Goal: Task Accomplishment & Management: Use online tool/utility

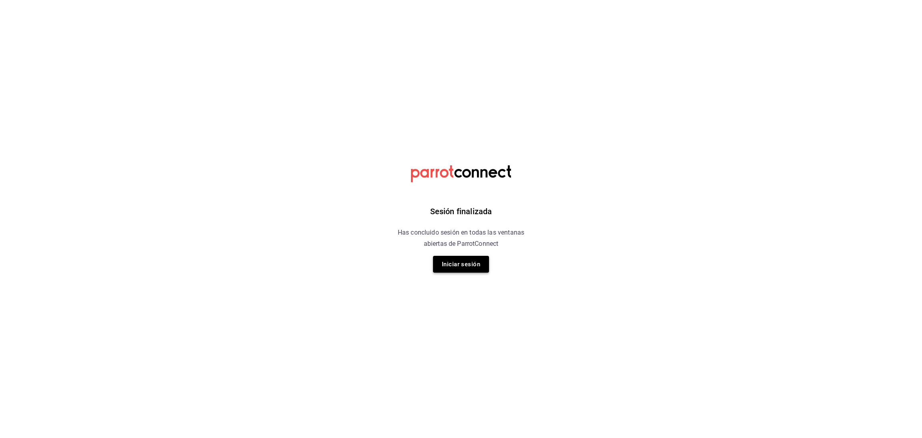
click at [466, 258] on button "Iniciar sesión" at bounding box center [461, 264] width 56 height 17
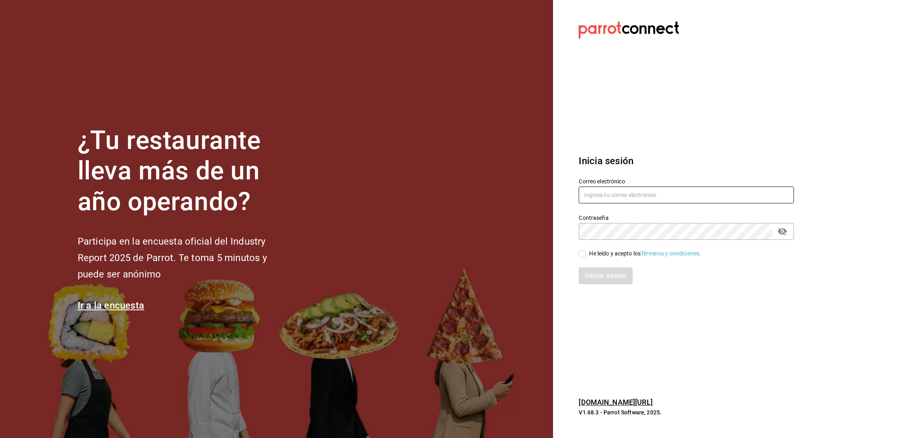
type input "[EMAIL_ADDRESS][DOMAIN_NAME]"
click at [582, 255] on input "He leído y acepto los Términos y condiciones." at bounding box center [582, 253] width 7 height 7
checkbox input "true"
click at [595, 279] on button "Iniciar sesión" at bounding box center [606, 275] width 54 height 17
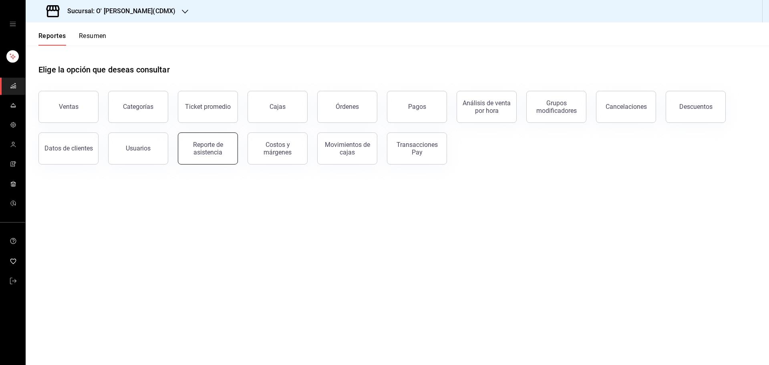
click at [213, 147] on div "Reporte de asistencia" at bounding box center [208, 148] width 50 height 15
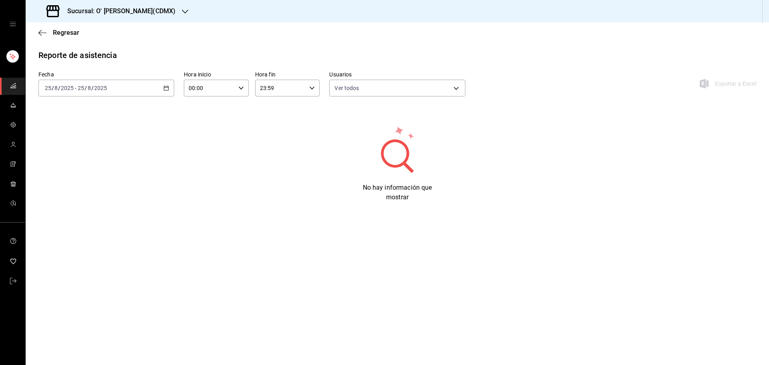
click at [165, 88] on icon "button" at bounding box center [166, 88] width 6 height 6
click at [81, 197] on li "Rango de fechas" at bounding box center [76, 202] width 75 height 18
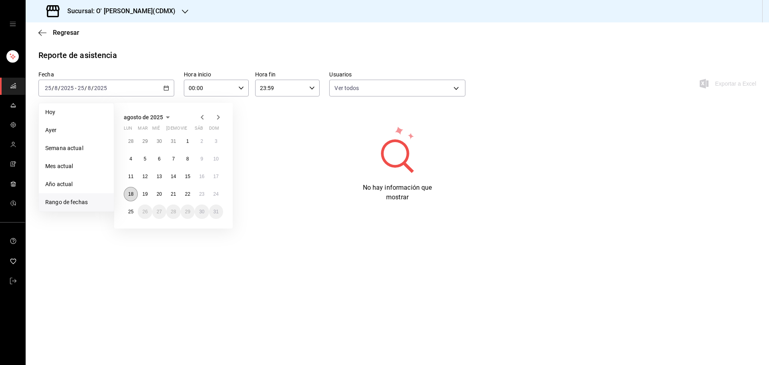
click at [136, 189] on button "18" at bounding box center [131, 194] width 14 height 14
click at [214, 191] on abbr "24" at bounding box center [215, 194] width 5 height 6
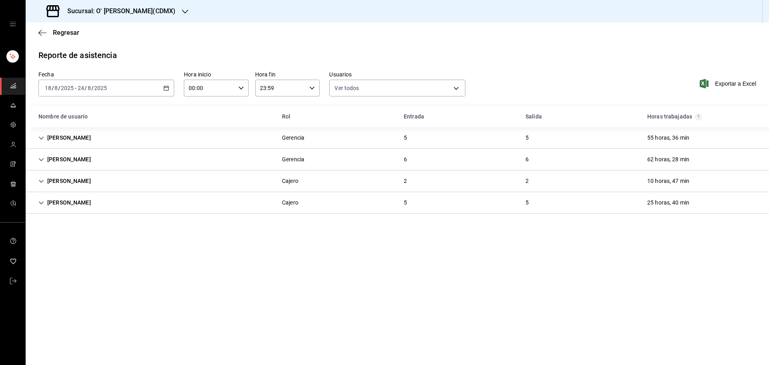
click at [295, 140] on div "Gerencia" at bounding box center [293, 138] width 22 height 8
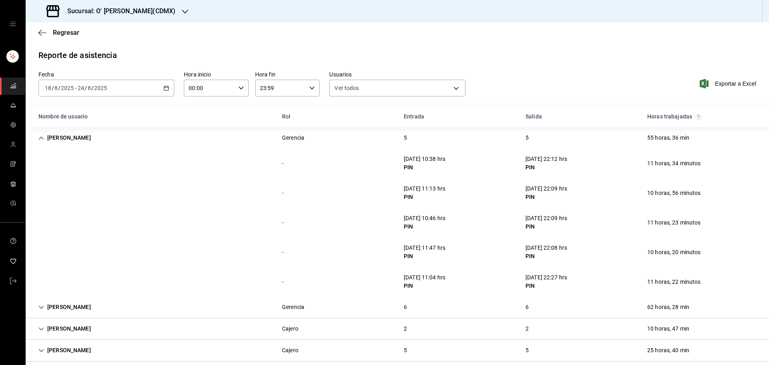
click at [295, 140] on div "Gerencia" at bounding box center [293, 138] width 22 height 8
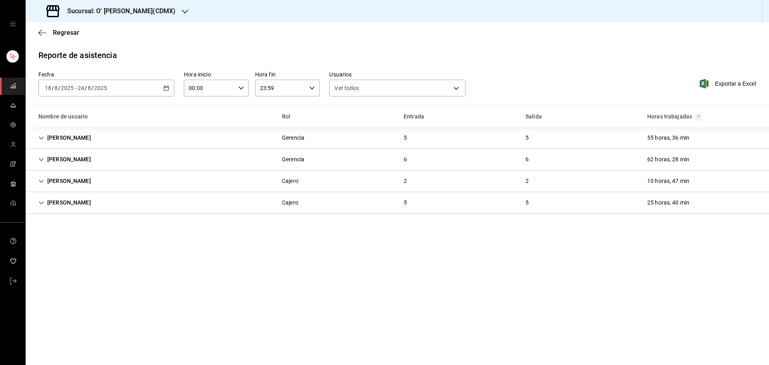
click at [294, 156] on div "Gerencia" at bounding box center [293, 159] width 22 height 8
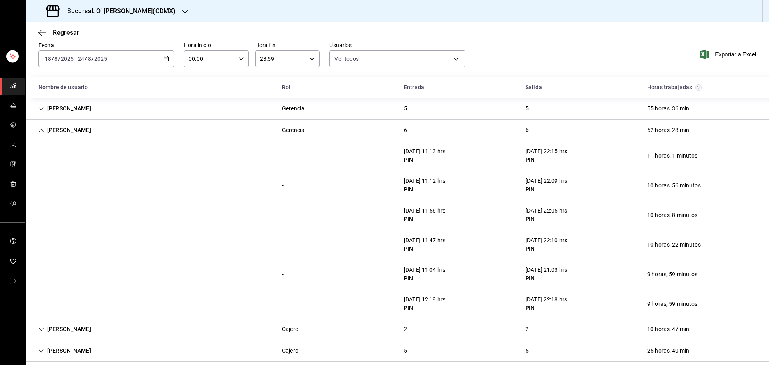
scroll to position [23, 0]
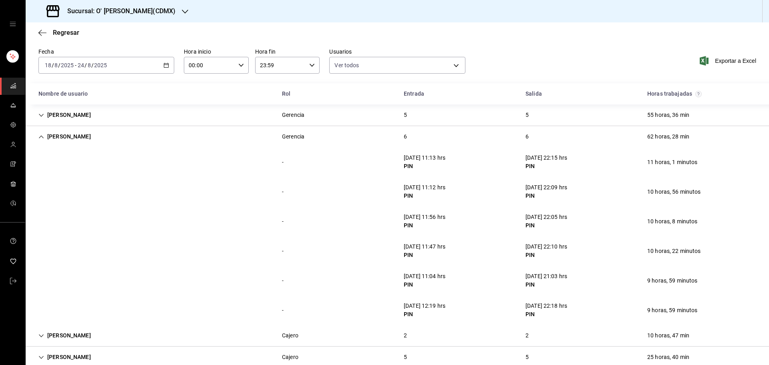
click at [312, 141] on div "Raymundo Guzman Gerencia 6 6 62 horas, 28 min" at bounding box center [397, 136] width 743 height 21
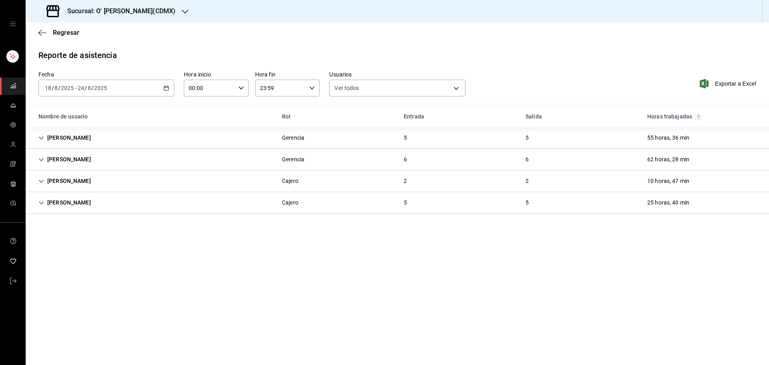
scroll to position [0, 0]
click at [297, 183] on div "Cajero" at bounding box center [290, 181] width 16 height 8
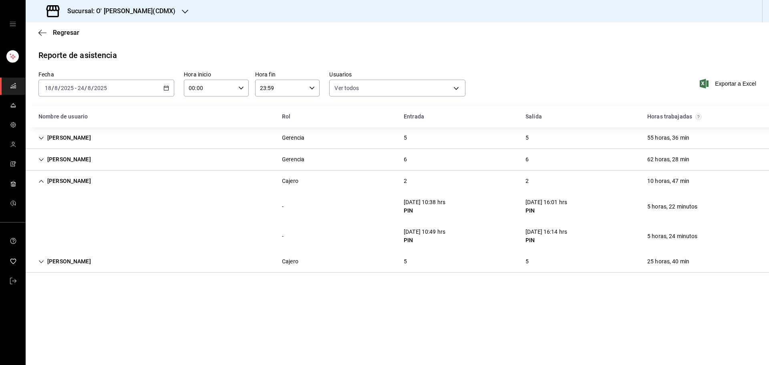
click at [297, 183] on div "Cajero" at bounding box center [290, 181] width 16 height 8
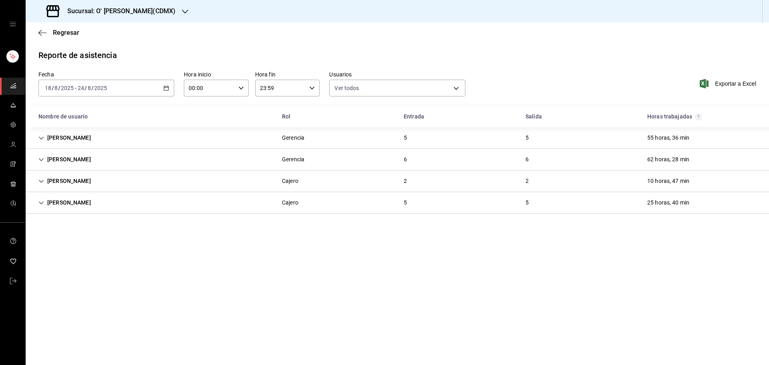
click at [289, 199] on div "Cajero" at bounding box center [290, 203] width 16 height 8
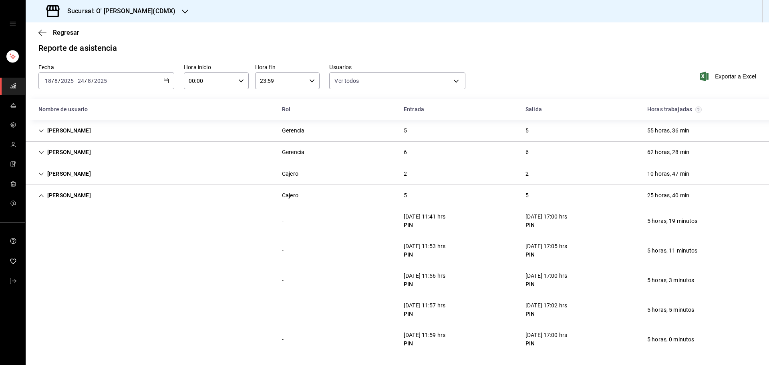
scroll to position [9, 0]
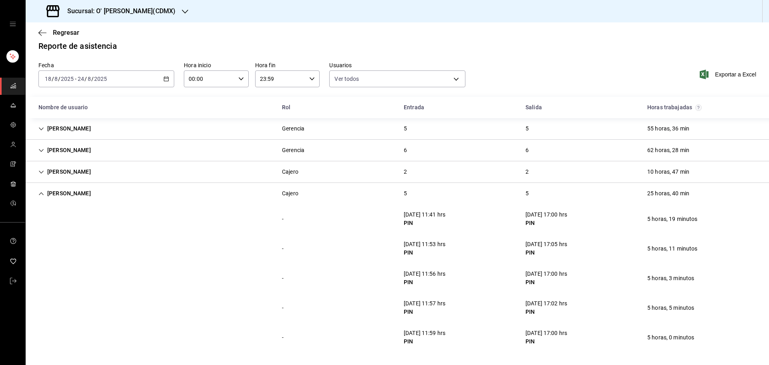
click at [299, 187] on div "Cajero" at bounding box center [289, 193] width 29 height 15
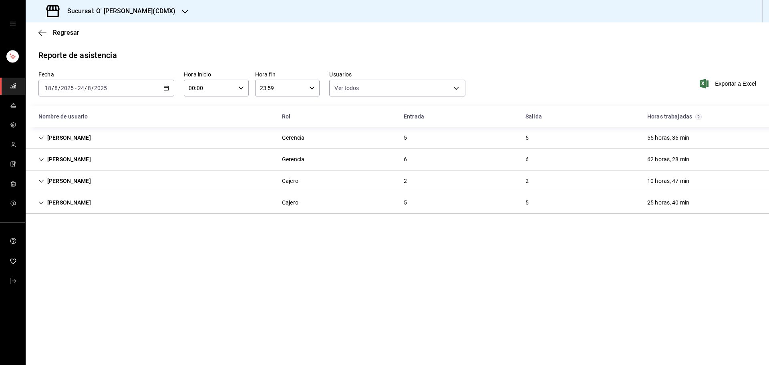
click at [137, 8] on h3 "Sucursal: O' Kai Lomas(CDMX)" at bounding box center [118, 11] width 114 height 10
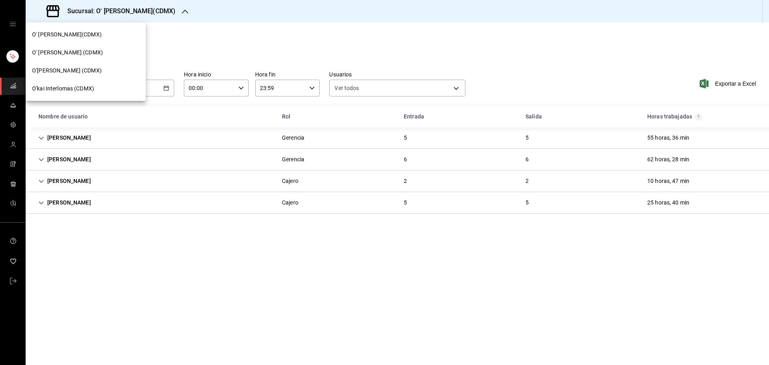
click at [101, 74] on div "O'kai Samara (CDMX)" at bounding box center [85, 70] width 107 height 8
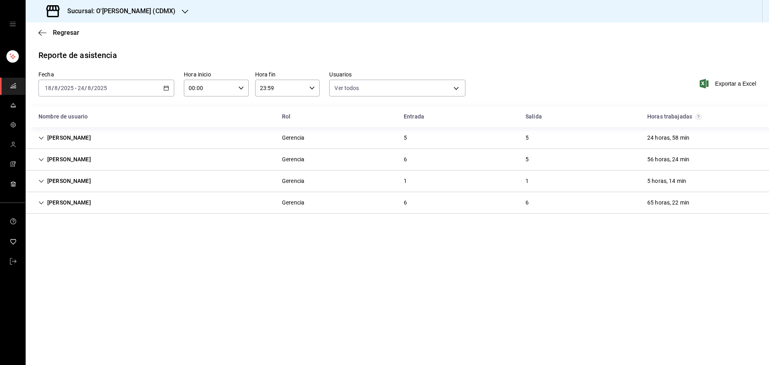
click at [157, 136] on div "Leonardo Hernandez Gerencia 5 5 24 horas, 58 min" at bounding box center [397, 138] width 743 height 22
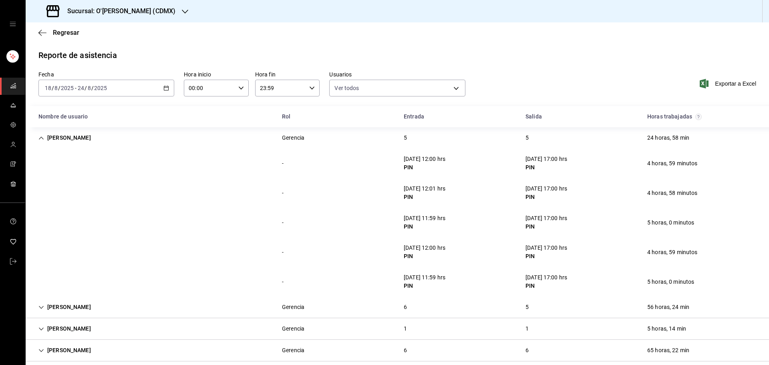
click at [157, 136] on div "Leonardo Hernandez Gerencia 5 5 24 horas, 58 min" at bounding box center [397, 137] width 743 height 21
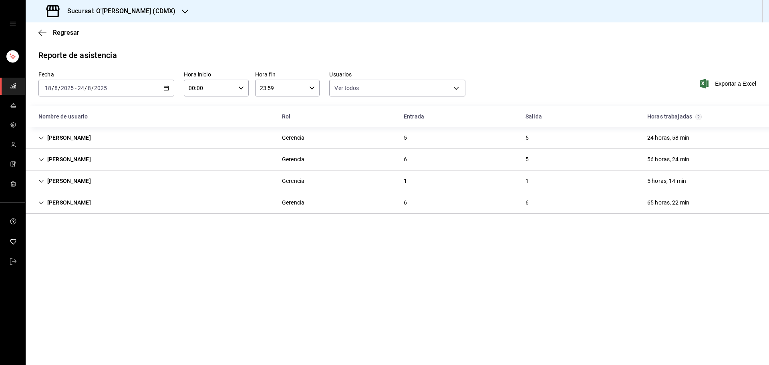
click at [148, 160] on div "Laura Cruz Gerencia 6 5 56 horas, 24 min" at bounding box center [397, 160] width 743 height 22
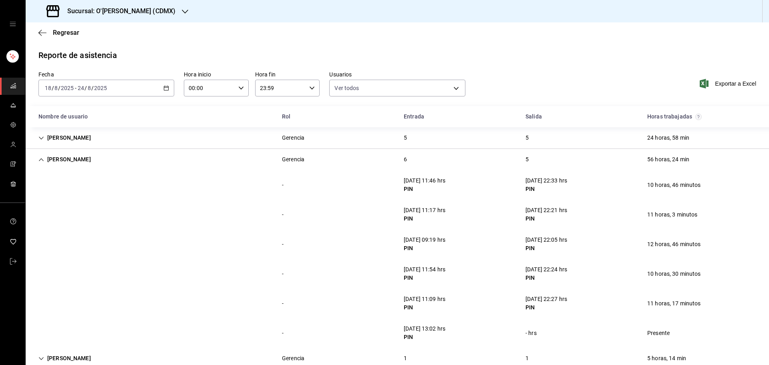
click at [148, 160] on div "Laura Cruz Gerencia 6 5 56 horas, 24 min" at bounding box center [397, 159] width 743 height 21
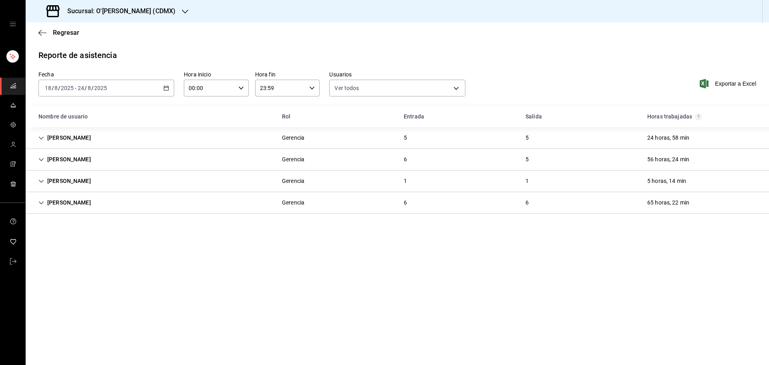
click at [141, 177] on div "Eduardo Mendoza Moreno Gerencia 1 1 5 horas, 14 min" at bounding box center [397, 182] width 743 height 22
click at [141, 177] on div "Eduardo Mendoza Moreno Gerencia 1 1 5 horas, 14 min" at bounding box center [397, 181] width 743 height 21
click at [129, 200] on div "Mónica Garnica Orgaz Gerencia 6 6 65 horas, 22 min" at bounding box center [397, 203] width 743 height 22
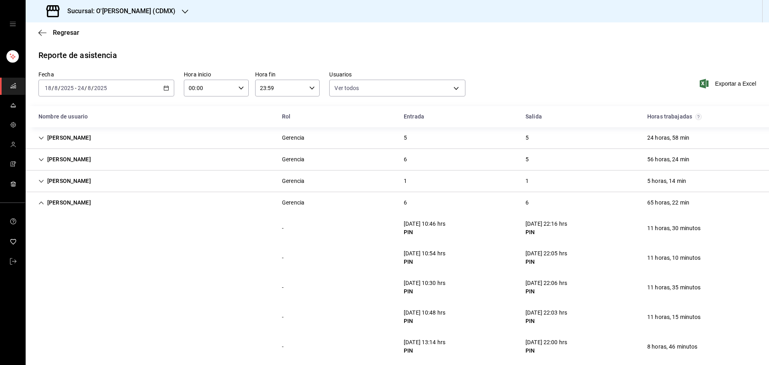
click at [147, 202] on div "Mónica Garnica Orgaz Gerencia 6 6 65 horas, 22 min" at bounding box center [397, 202] width 743 height 21
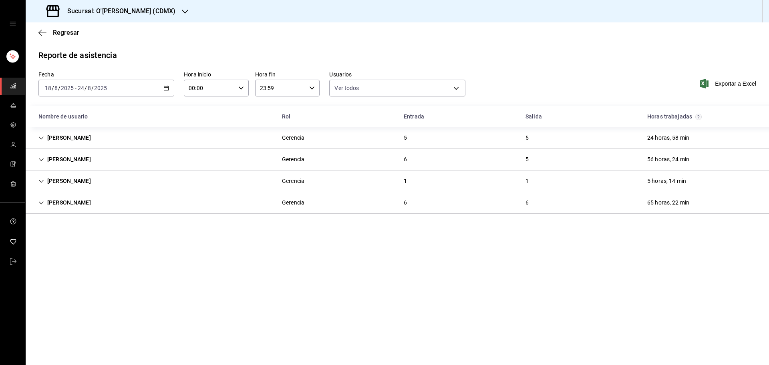
click at [155, 14] on h3 "Sucursal: O'kai Samara (CDMX)" at bounding box center [118, 11] width 114 height 10
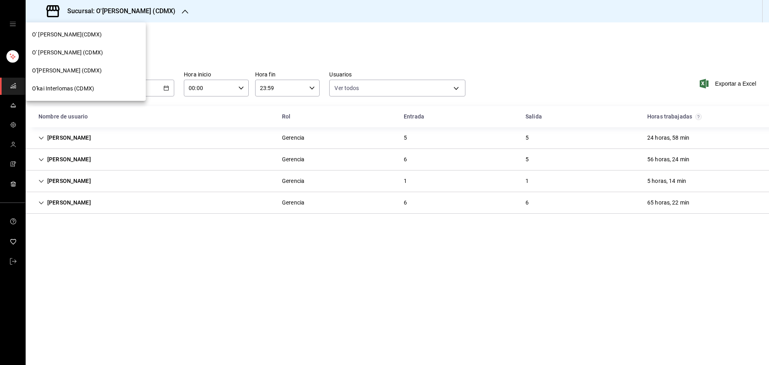
click at [116, 59] on div "O' kai Carso (CDMX)" at bounding box center [86, 53] width 120 height 18
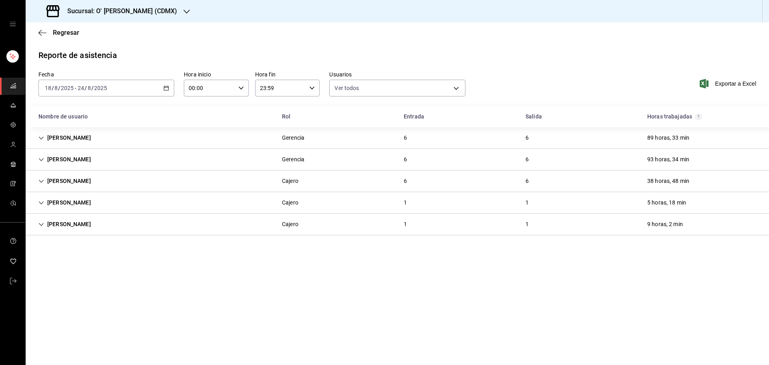
click at [146, 137] on div "Julio Salvador Gerencia 6 6 89 horas, 33 min" at bounding box center [397, 138] width 743 height 22
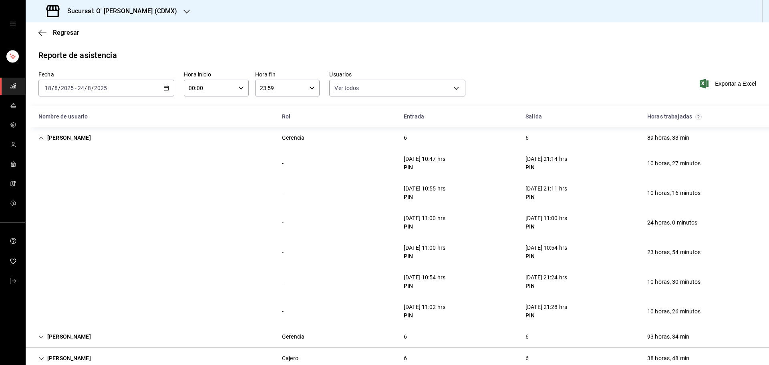
click at [146, 137] on div "Julio Salvador Gerencia 6 6 89 horas, 33 min" at bounding box center [397, 137] width 743 height 21
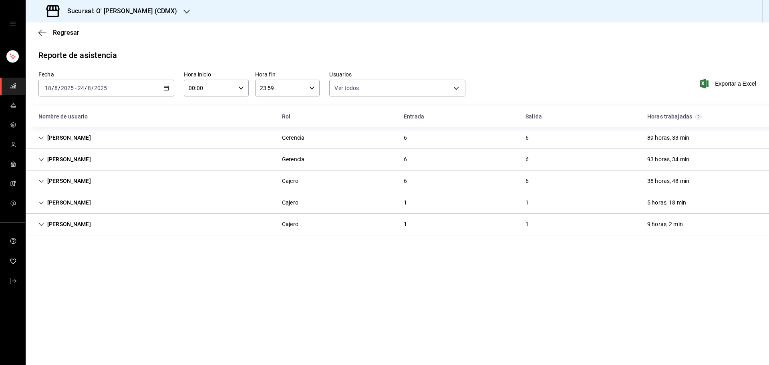
click at [140, 161] on div "David Huerta Gerencia 6 6 93 horas, 34 min" at bounding box center [397, 160] width 743 height 22
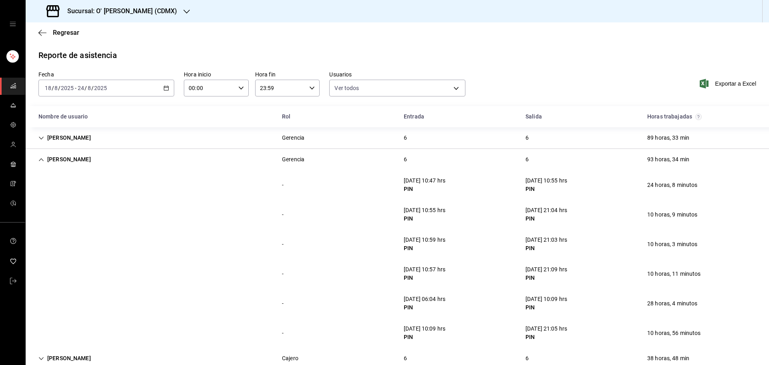
click at [143, 151] on div "David Huerta Gerencia 6 6 93 horas, 34 min" at bounding box center [397, 159] width 743 height 21
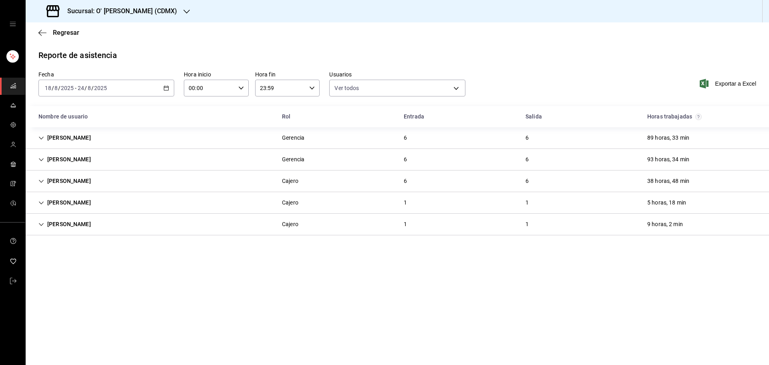
click at [133, 178] on div "Miriam Hernandez Cajero 6 6 38 horas, 48 min" at bounding box center [397, 182] width 743 height 22
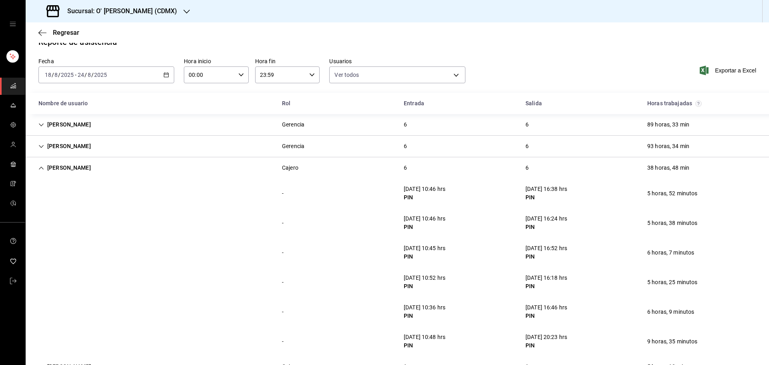
scroll to position [15, 0]
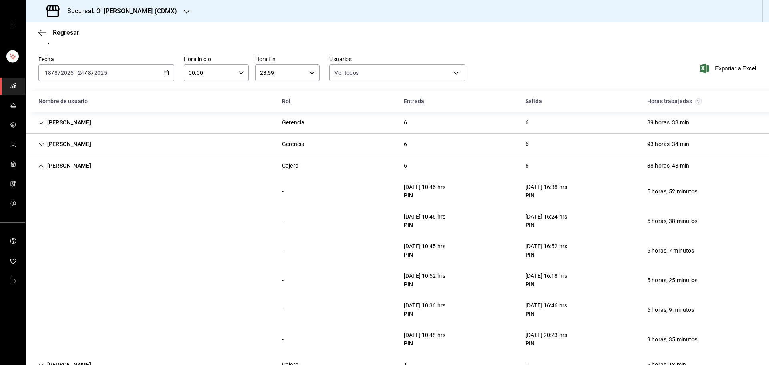
click at [144, 166] on div "Miriam Hernandez Cajero 6 6 38 horas, 48 min" at bounding box center [397, 165] width 743 height 21
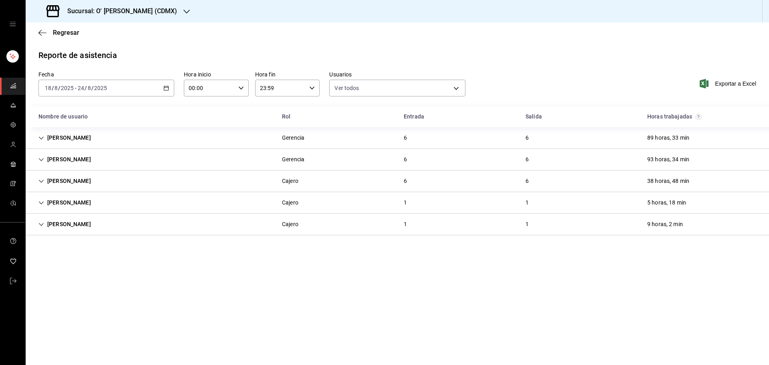
scroll to position [0, 0]
click at [142, 200] on div "Eduardo Mendoza Moreno Cajero 1 1 5 horas, 18 min" at bounding box center [397, 203] width 743 height 22
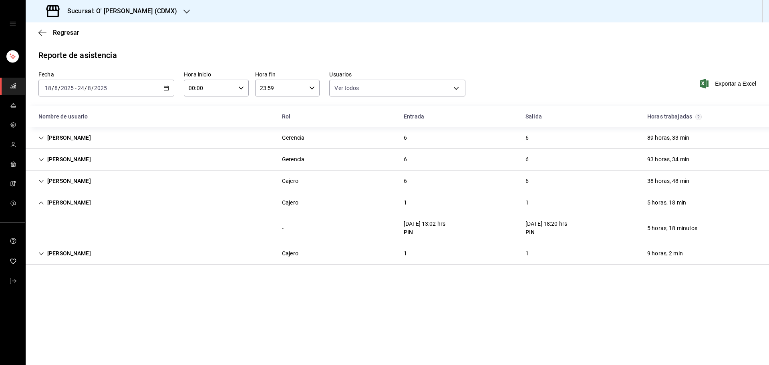
click at [142, 200] on div "Eduardo Mendoza Moreno Cajero 1 1 5 horas, 18 min" at bounding box center [397, 202] width 743 height 21
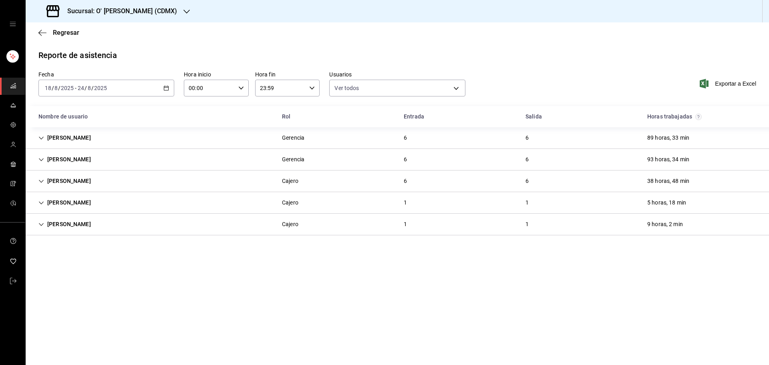
click at [142, 227] on div "Paulina Cortes Cajero 1 1 9 horas, 2 min" at bounding box center [397, 225] width 743 height 22
click at [142, 227] on div "Paulina Cortes Cajero 1 1 9 horas, 2 min" at bounding box center [397, 224] width 743 height 21
click at [145, 11] on h3 "Sucursal: O' kai Carso (CDMX)" at bounding box center [119, 11] width 116 height 10
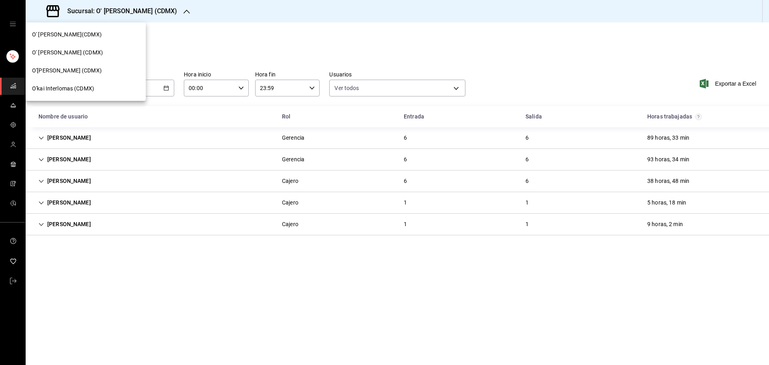
click at [112, 89] on div "O'kai Interlomas (CDMX)" at bounding box center [85, 88] width 107 height 8
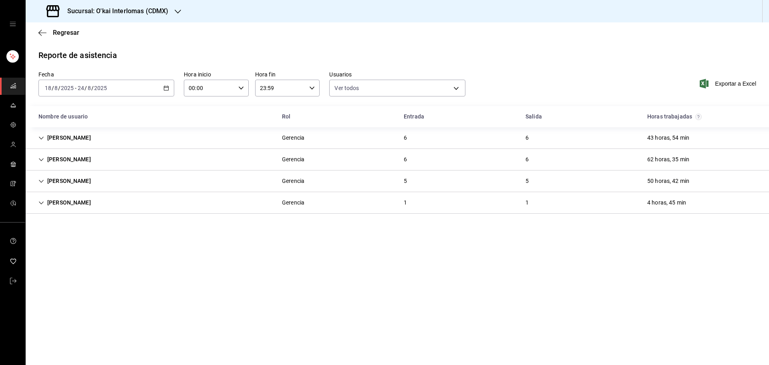
click at [98, 137] on div "Osvaldo Toledo Gerencia 6 6 43 horas, 54 min" at bounding box center [397, 138] width 743 height 22
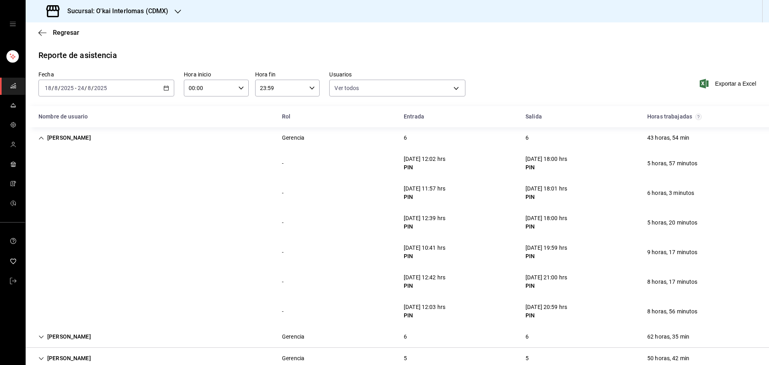
click at [98, 137] on div "Osvaldo Toledo Gerencia 6 6 43 horas, 54 min" at bounding box center [397, 137] width 743 height 21
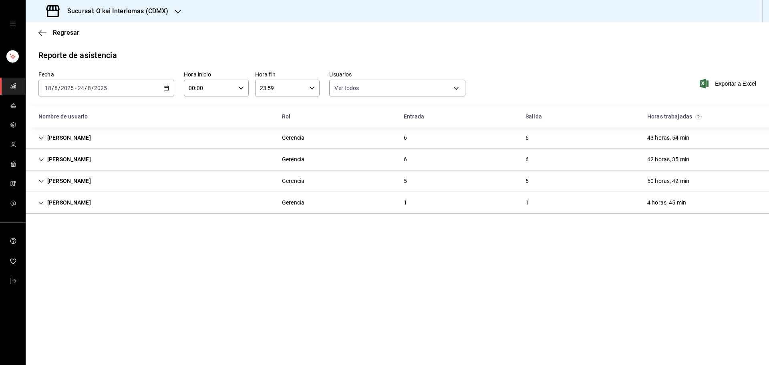
click at [89, 166] on div "Edwin Correa Gerencia 6 6 62 horas, 35 min" at bounding box center [397, 160] width 743 height 22
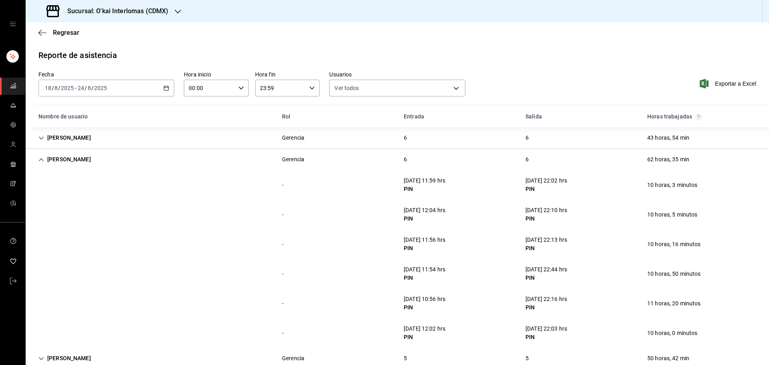
click at [95, 163] on div "Edwin Correa Gerencia 6 6 62 horas, 35 min" at bounding box center [397, 159] width 743 height 21
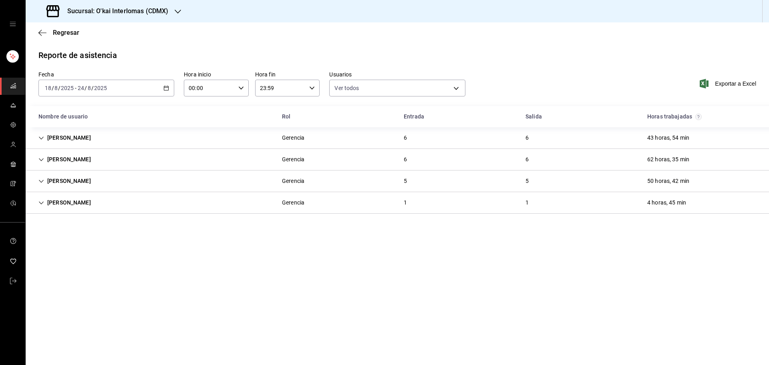
click at [90, 177] on div "Yael Miguel Castelan" at bounding box center [64, 181] width 65 height 15
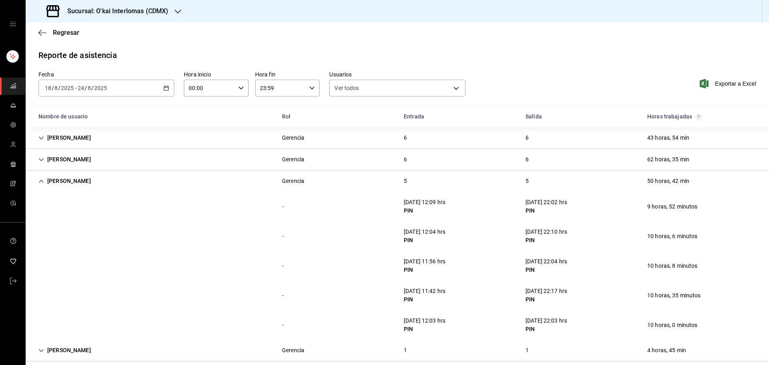
click at [90, 177] on div "Yael Miguel Castelan" at bounding box center [64, 181] width 65 height 15
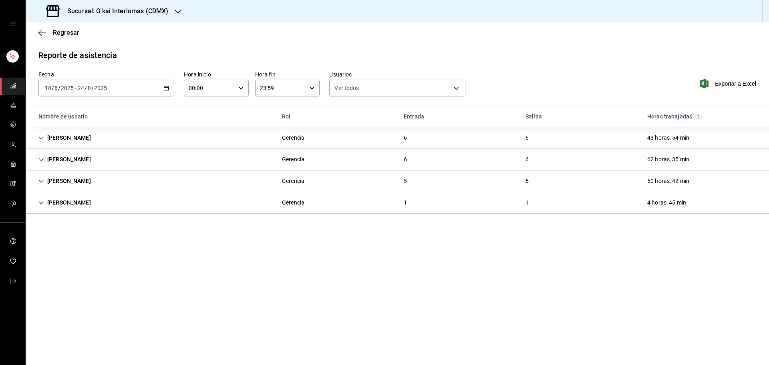
click at [82, 199] on div "Eduardo Mendoza Moreno" at bounding box center [64, 202] width 65 height 15
